Goal: Information Seeking & Learning: Learn about a topic

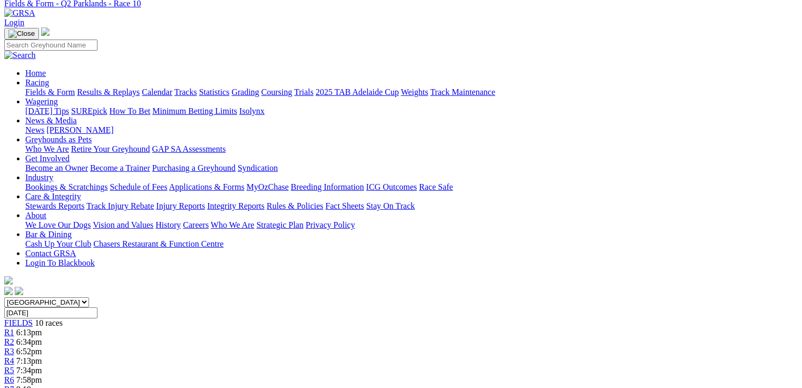
scroll to position [46, 0]
click at [55, 87] on link "Fields & Form" at bounding box center [50, 91] width 50 height 9
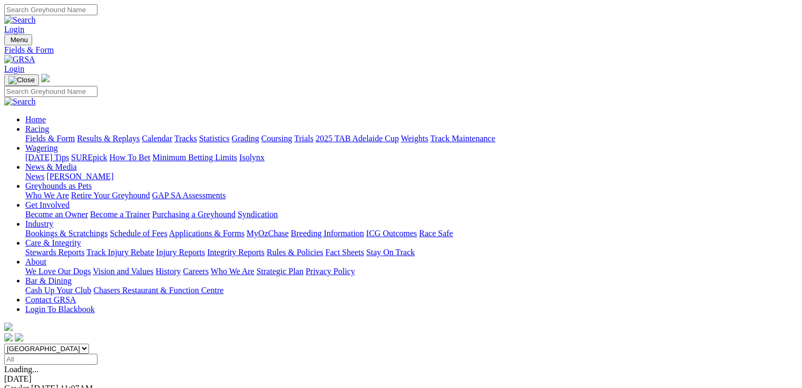
select select "QLD"
click at [71, 344] on select "South Australia New South Wales Northern Territory Queensland Tasmania Victoria…" at bounding box center [46, 349] width 85 height 10
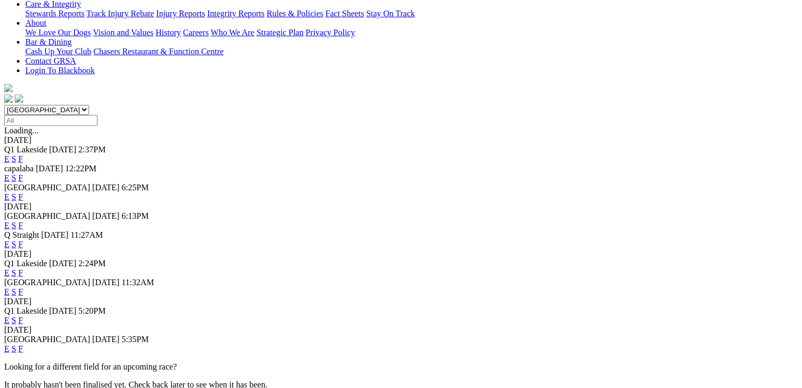
scroll to position [253, 0]
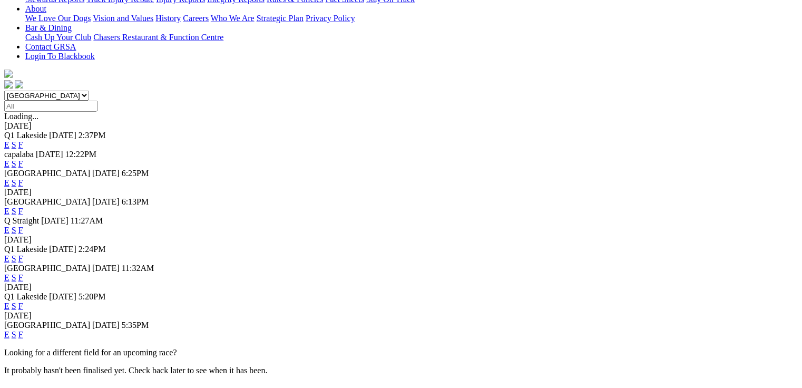
click at [9, 254] on link "E" at bounding box center [6, 258] width 5 height 9
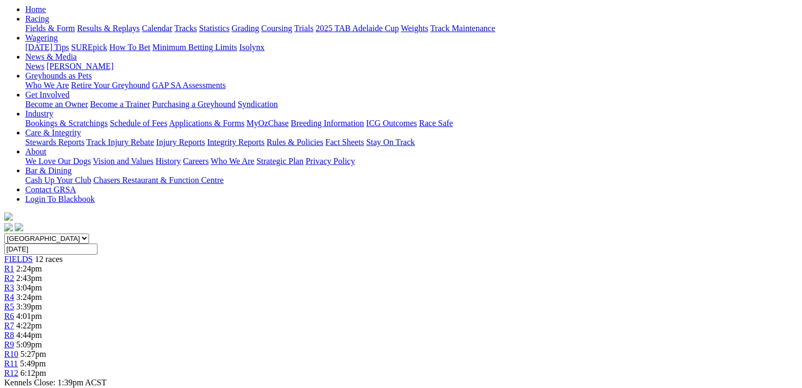
scroll to position [295, 0]
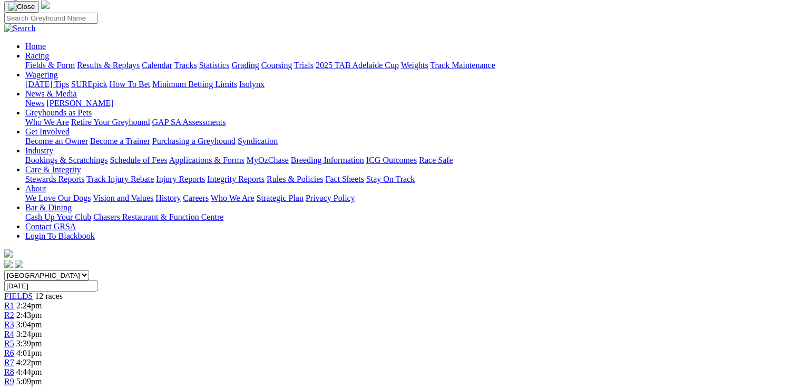
scroll to position [67, 0]
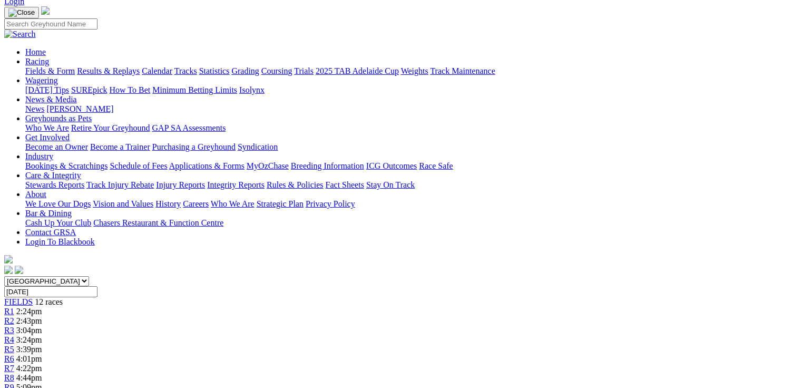
click at [42, 316] on span "2:43pm" at bounding box center [29, 320] width 26 height 9
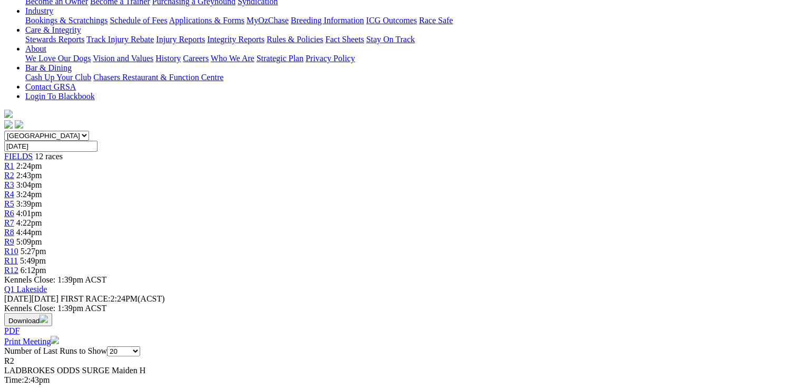
scroll to position [337, 0]
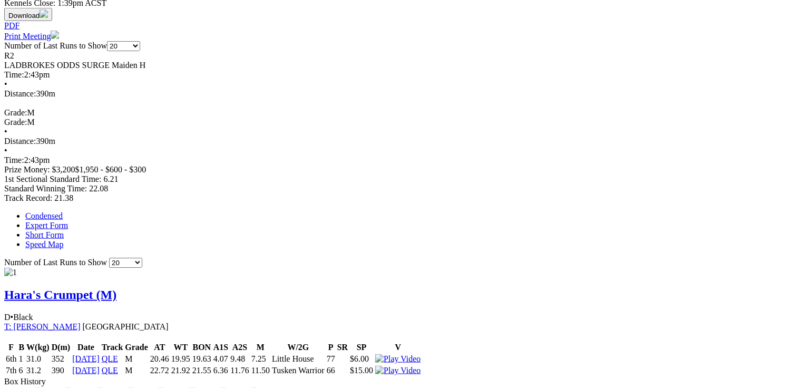
scroll to position [0, 0]
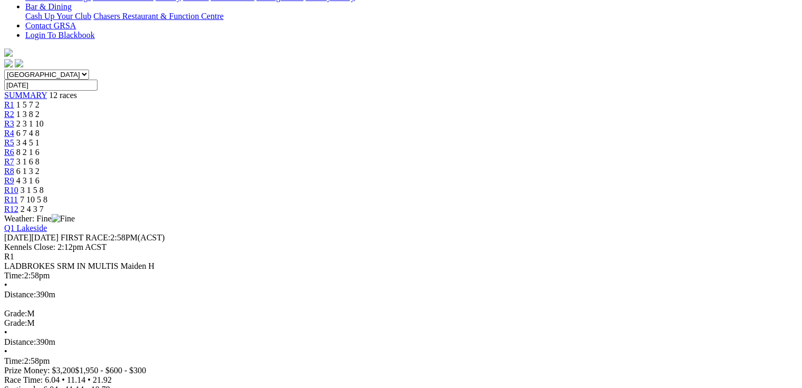
scroll to position [295, 0]
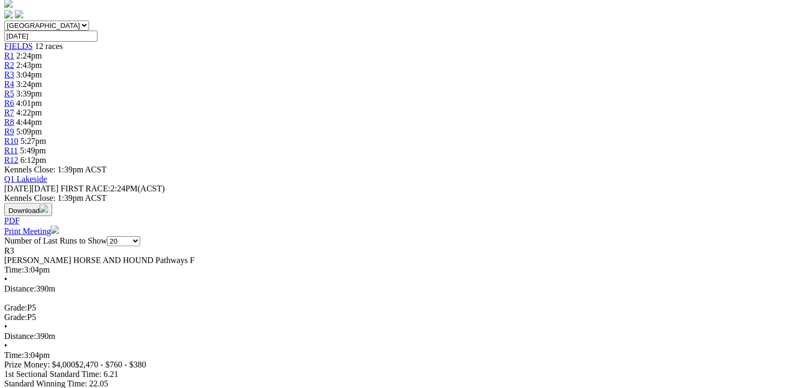
scroll to position [337, 0]
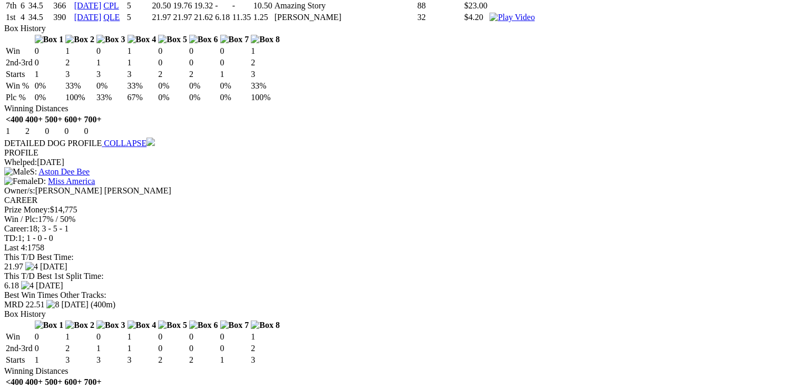
scroll to position [0, 0]
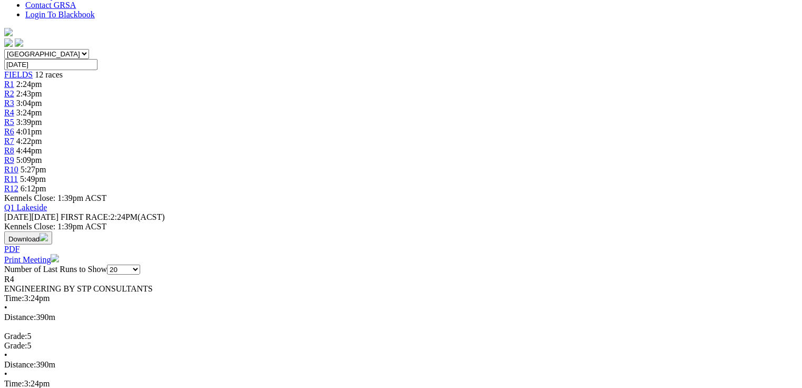
scroll to position [295, 0]
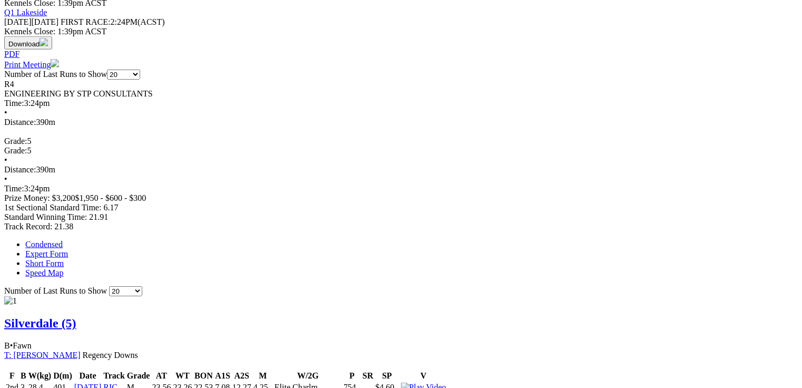
scroll to position [506, 0]
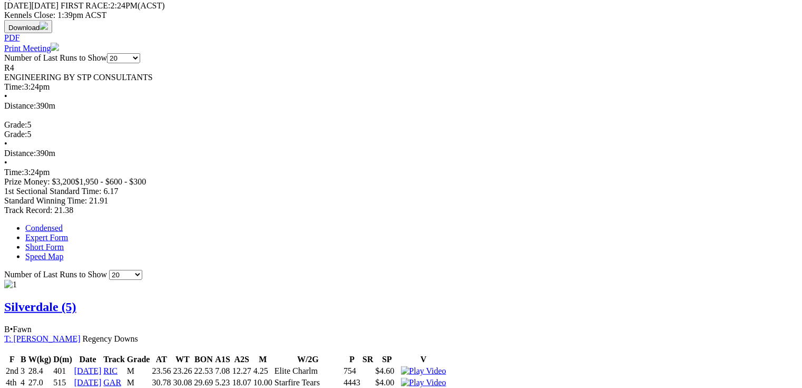
drag, startPoint x: 243, startPoint y: 216, endPoint x: 253, endPoint y: 216, distance: 10.5
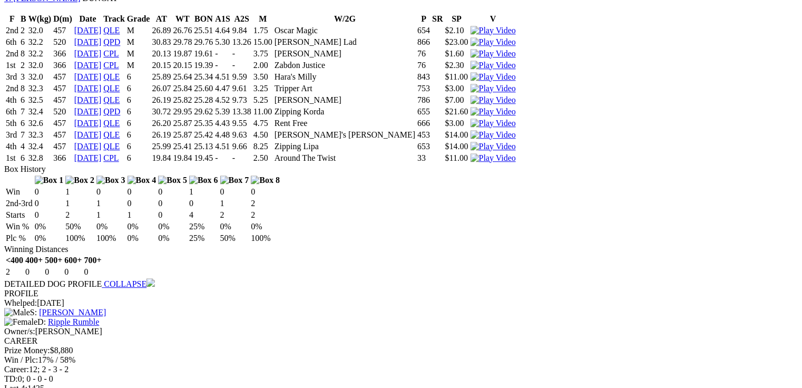
scroll to position [1476, 0]
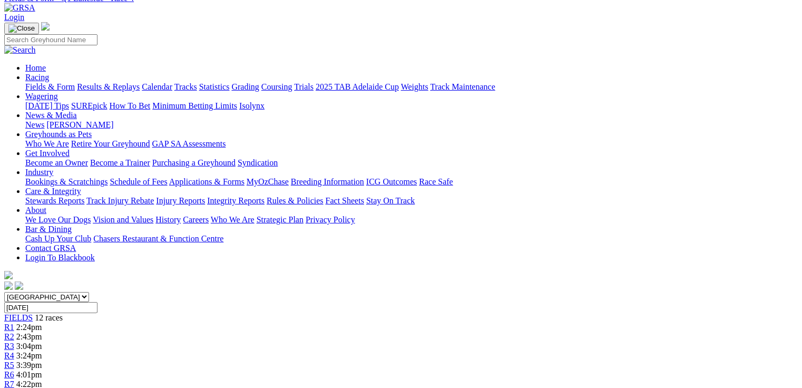
scroll to position [0, 0]
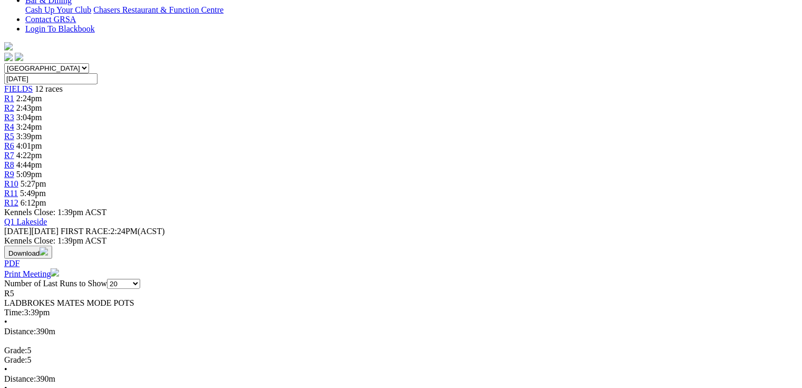
scroll to position [295, 0]
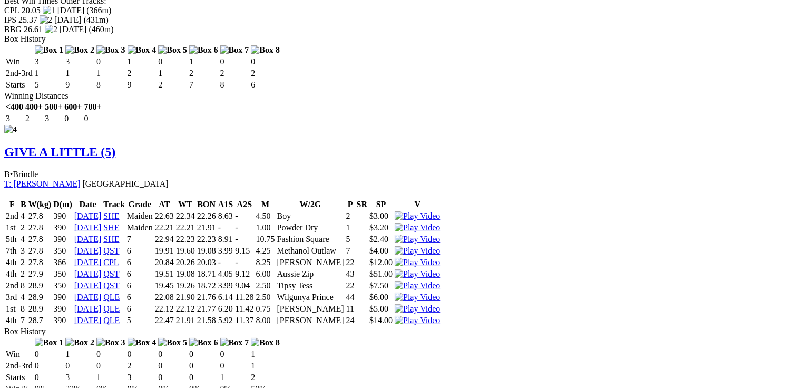
scroll to position [2648, 0]
